Goal: Check status: Check status

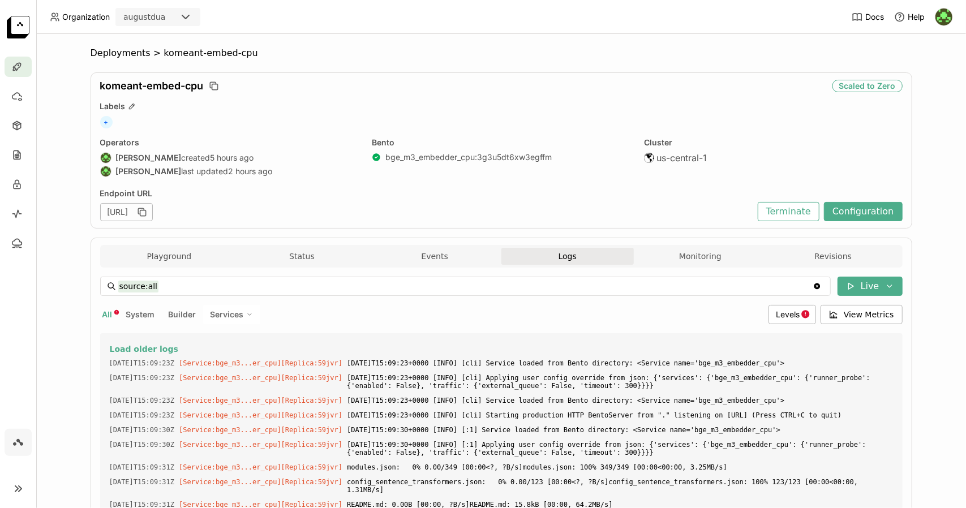
scroll to position [7990, 0]
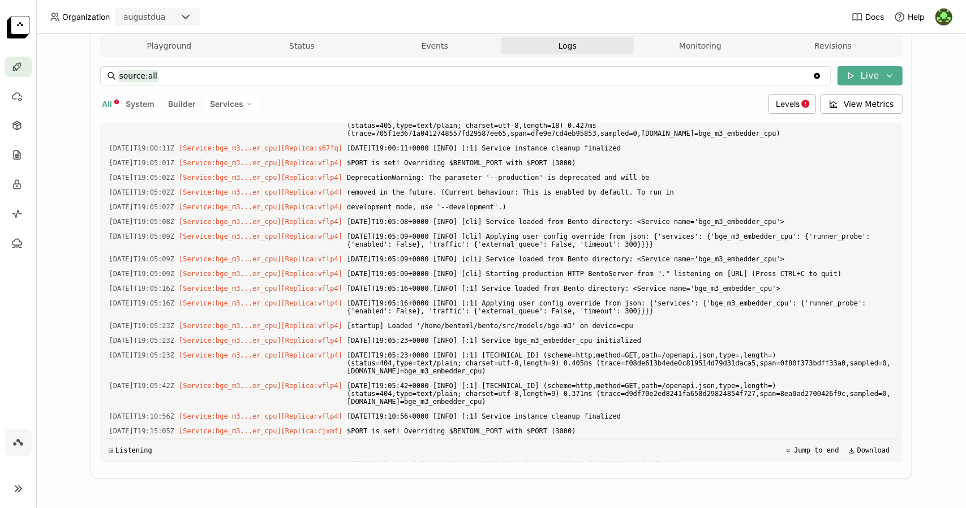
scroll to position [1126, 0]
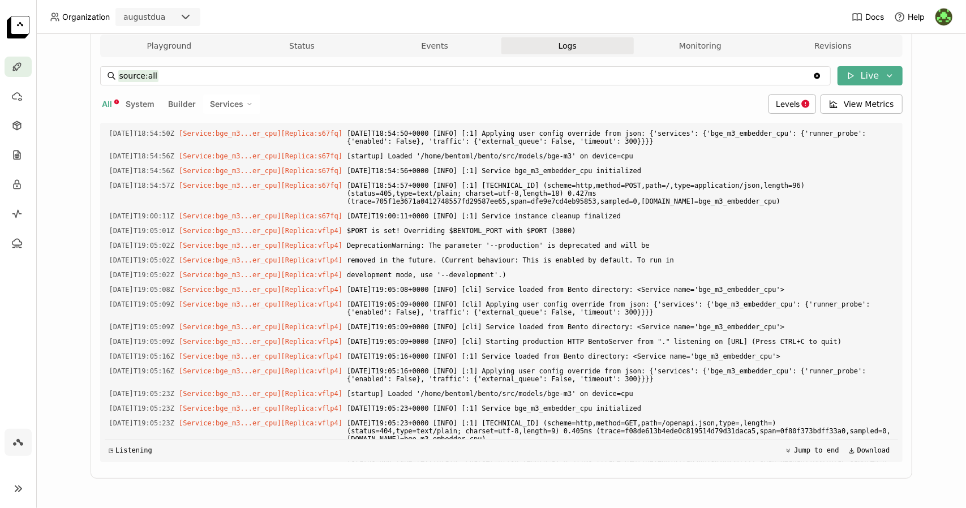
click at [19, 24] on img at bounding box center [18, 27] width 23 height 23
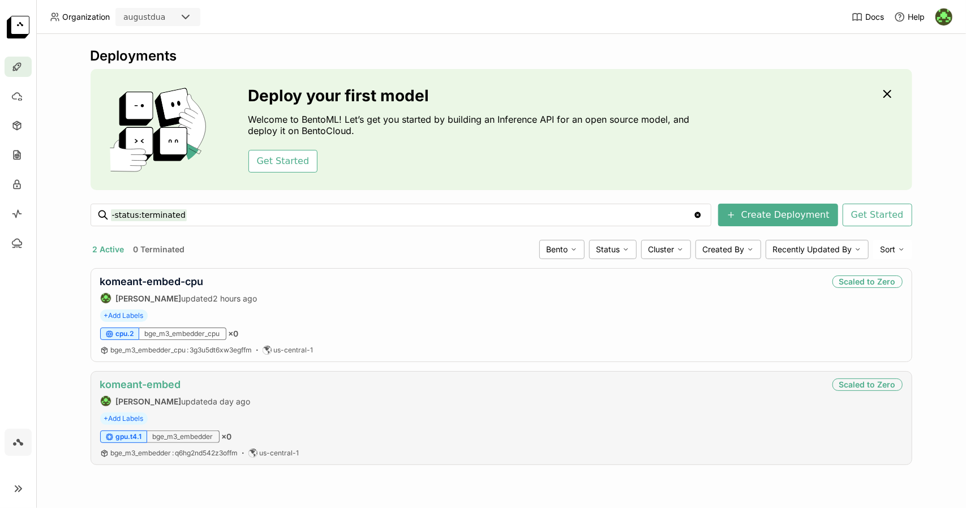
click at [169, 380] on link "komeant-embed" at bounding box center [140, 385] width 81 height 12
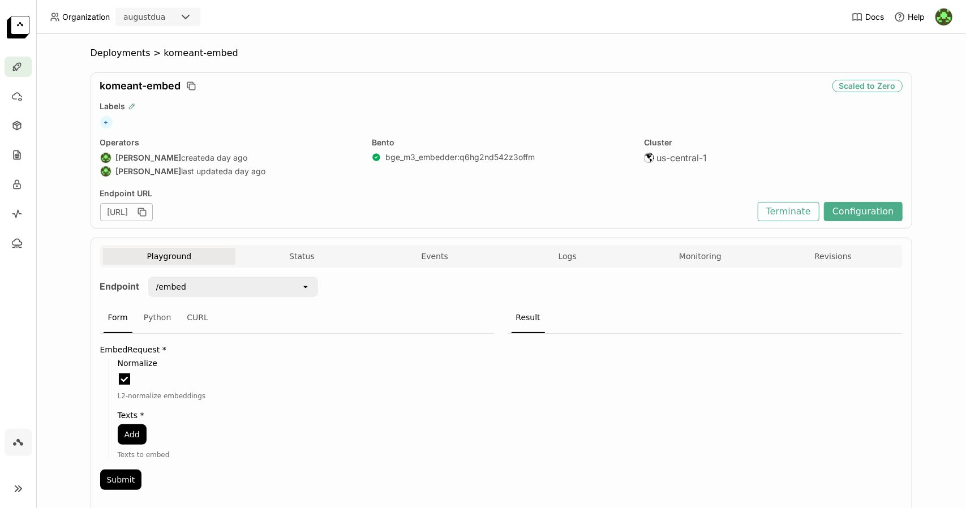
click at [128, 107] on icon "button" at bounding box center [132, 106] width 8 height 8
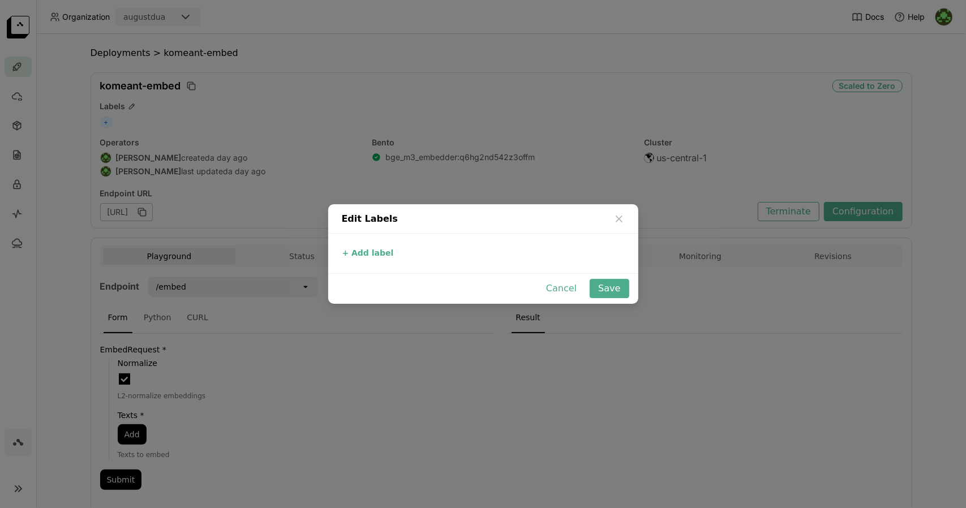
click at [250, 128] on div "Edit Labels + Add label Cancel Save" at bounding box center [483, 254] width 966 height 508
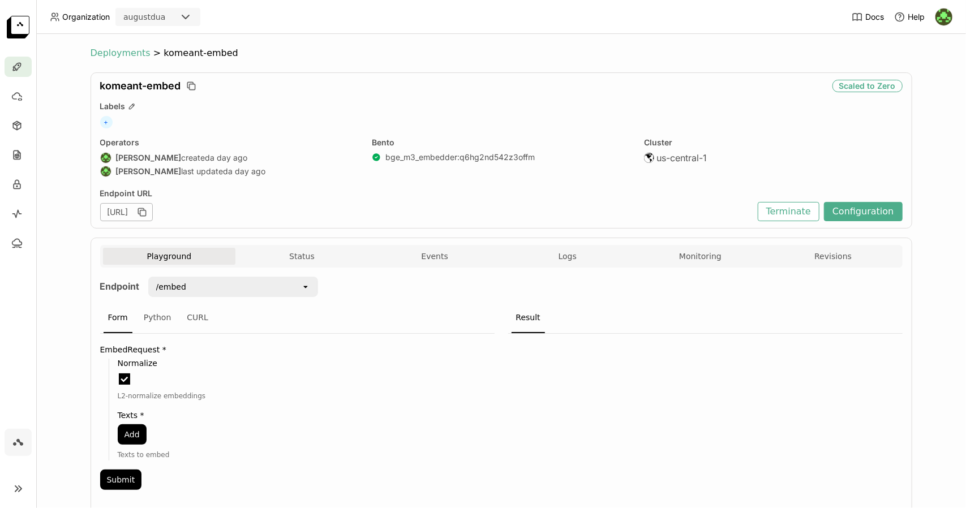
click at [99, 55] on span "Deployments" at bounding box center [121, 53] width 60 height 11
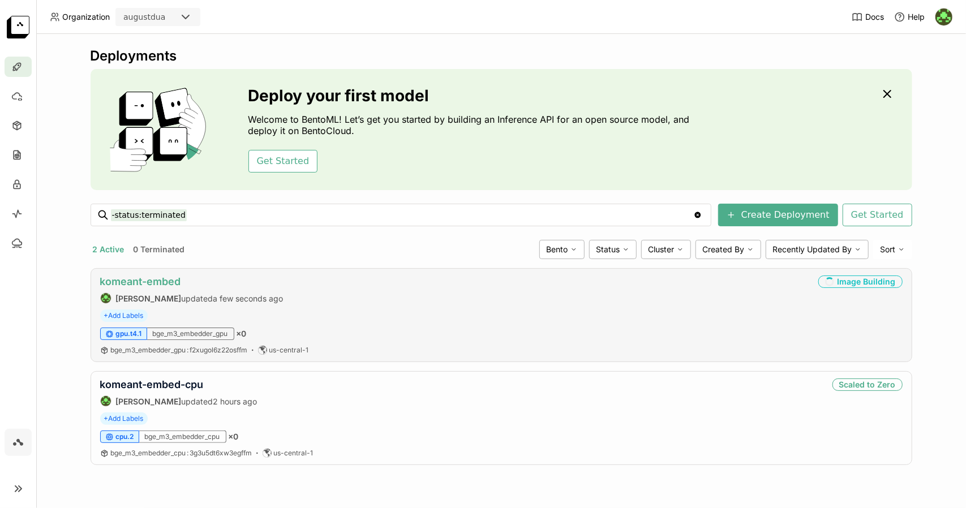
click at [174, 279] on link "komeant-embed" at bounding box center [140, 282] width 81 height 12
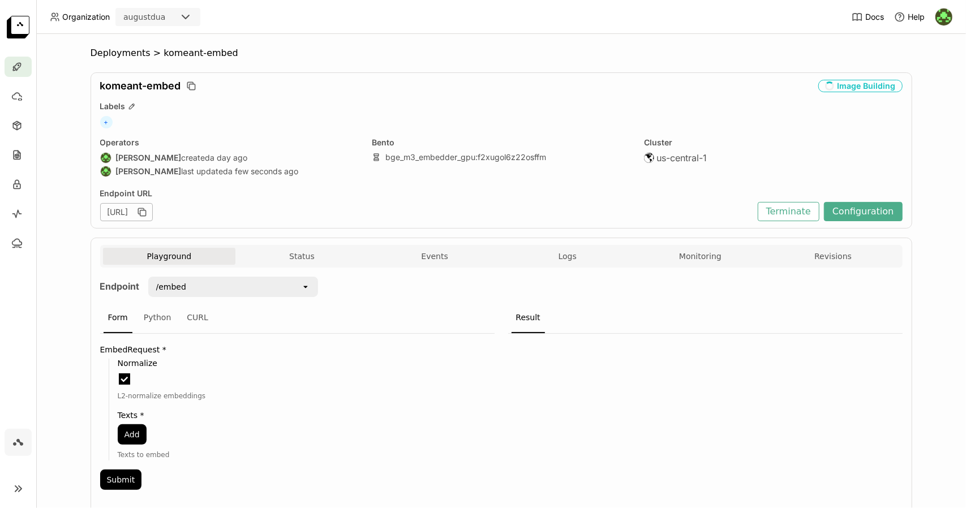
scroll to position [34, 0]
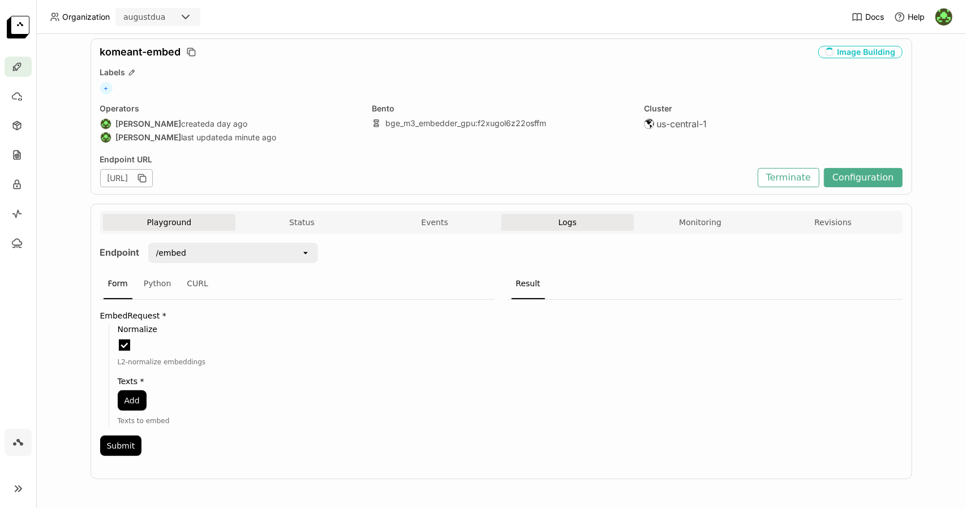
click at [558, 220] on span "Logs" at bounding box center [567, 222] width 18 height 10
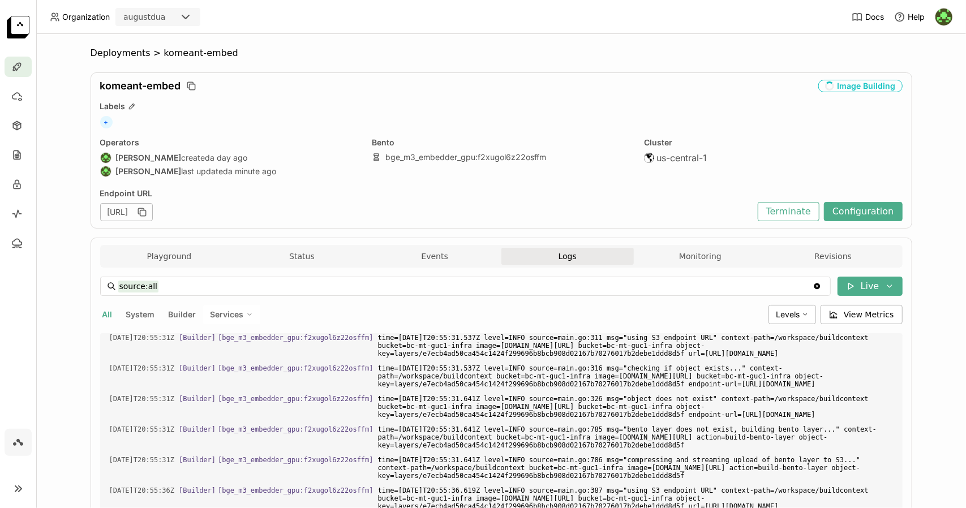
scroll to position [3097, 0]
click at [668, 101] on div "Labels" at bounding box center [501, 106] width 802 height 10
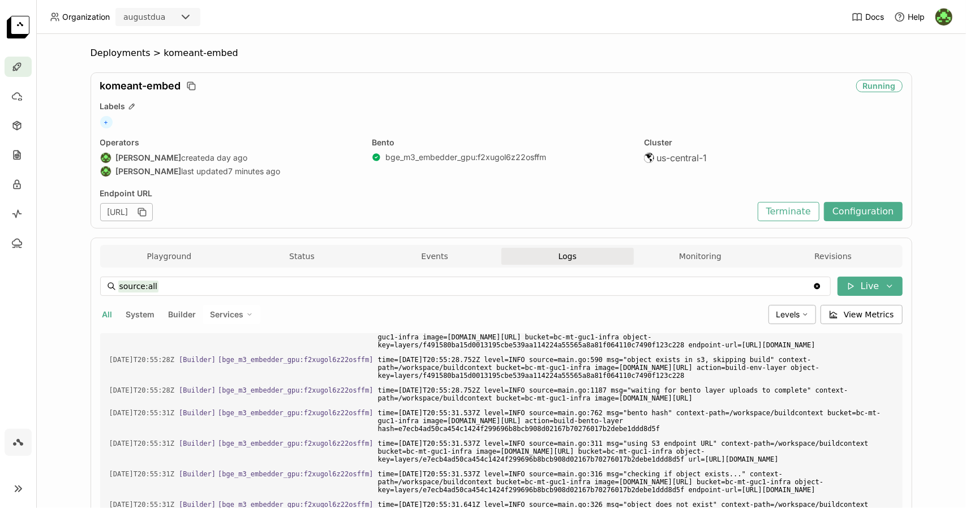
scroll to position [210, 0]
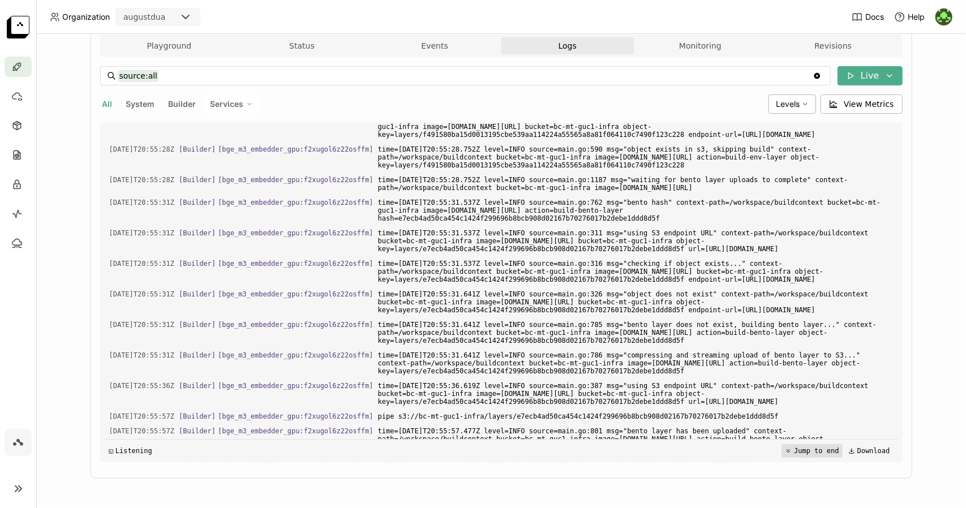
click at [793, 452] on button "Jump to end" at bounding box center [811, 451] width 61 height 14
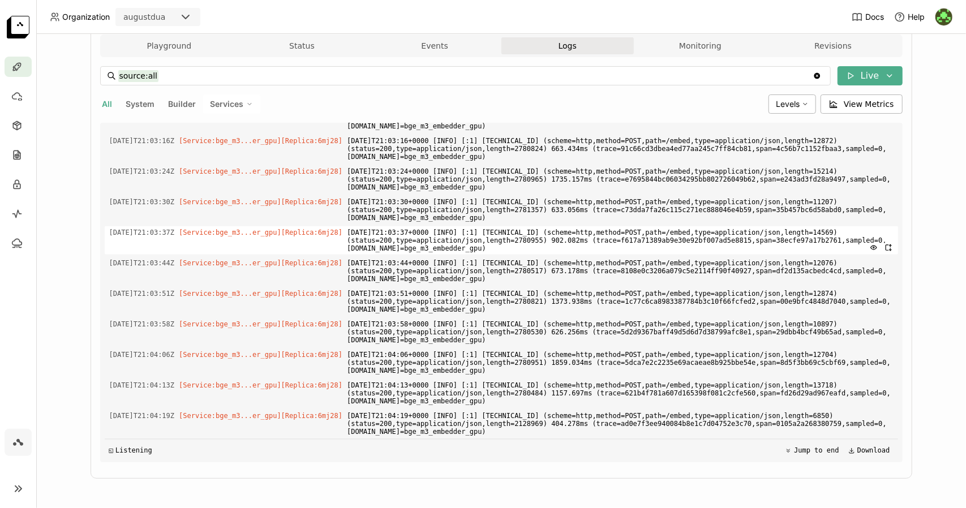
scroll to position [4260, 0]
